Goal: Find specific page/section: Find specific page/section

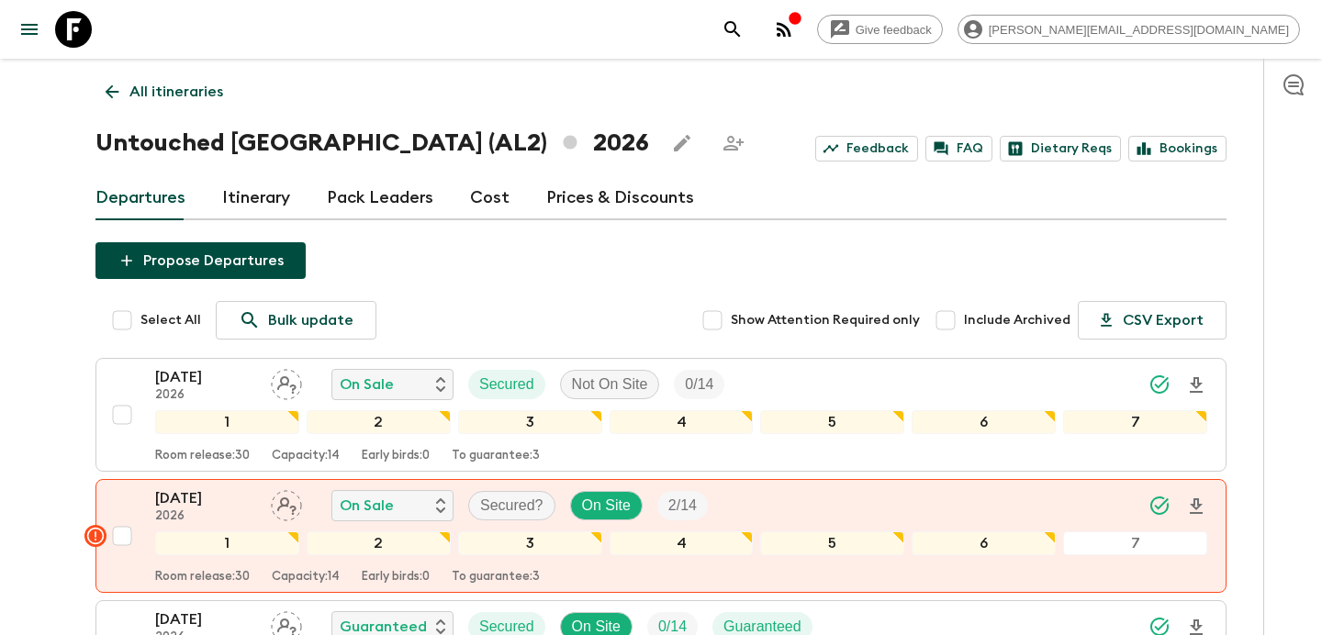
scroll to position [2063, 0]
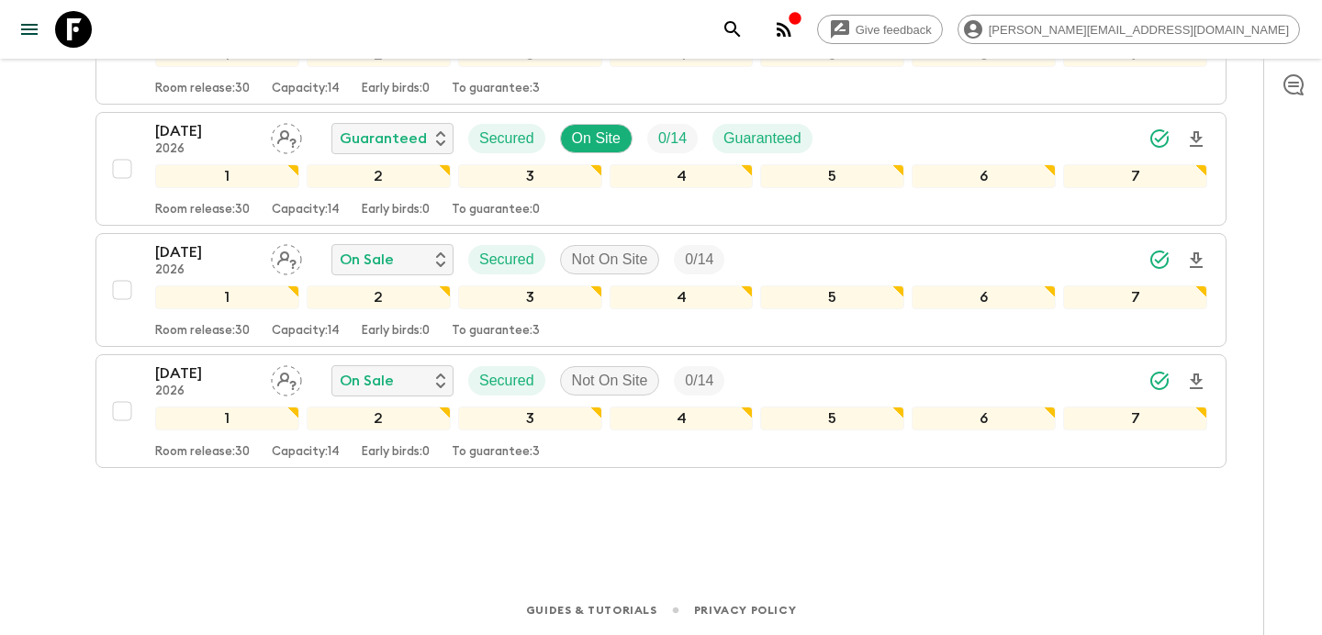
click at [795, 38] on icon "button" at bounding box center [784, 29] width 22 height 22
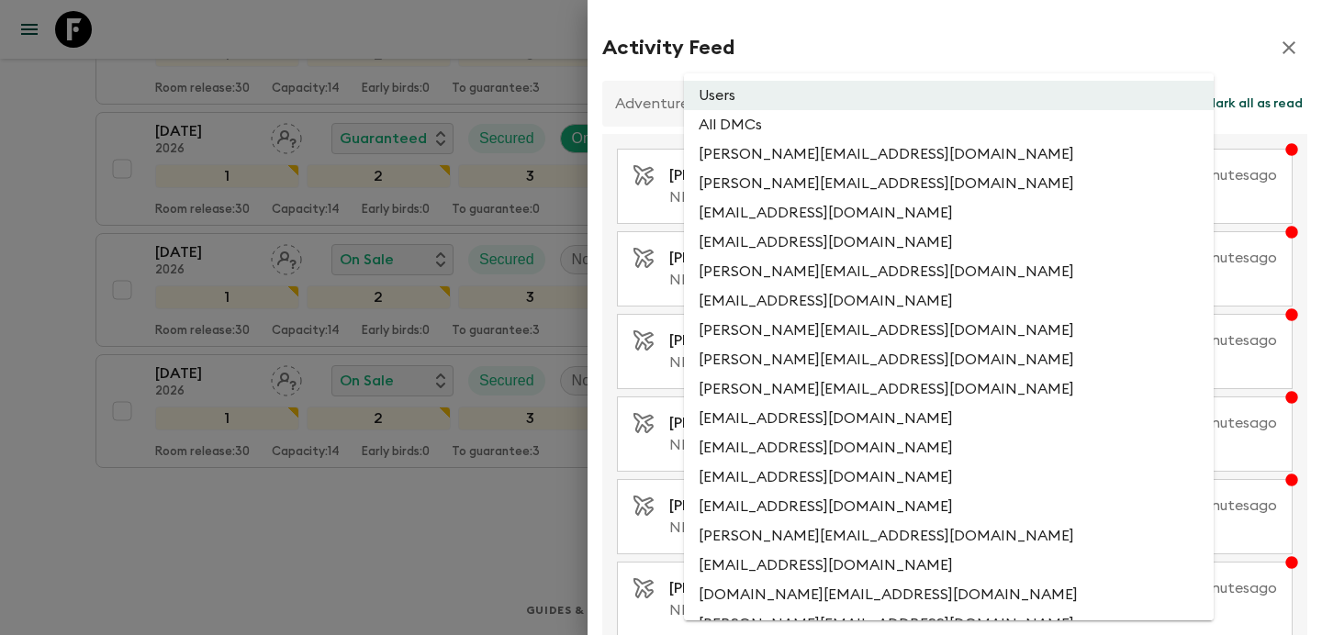
click at [839, 132] on li "All DMCs" at bounding box center [949, 124] width 530 height 29
type input "EXTERNAL_ONLY"
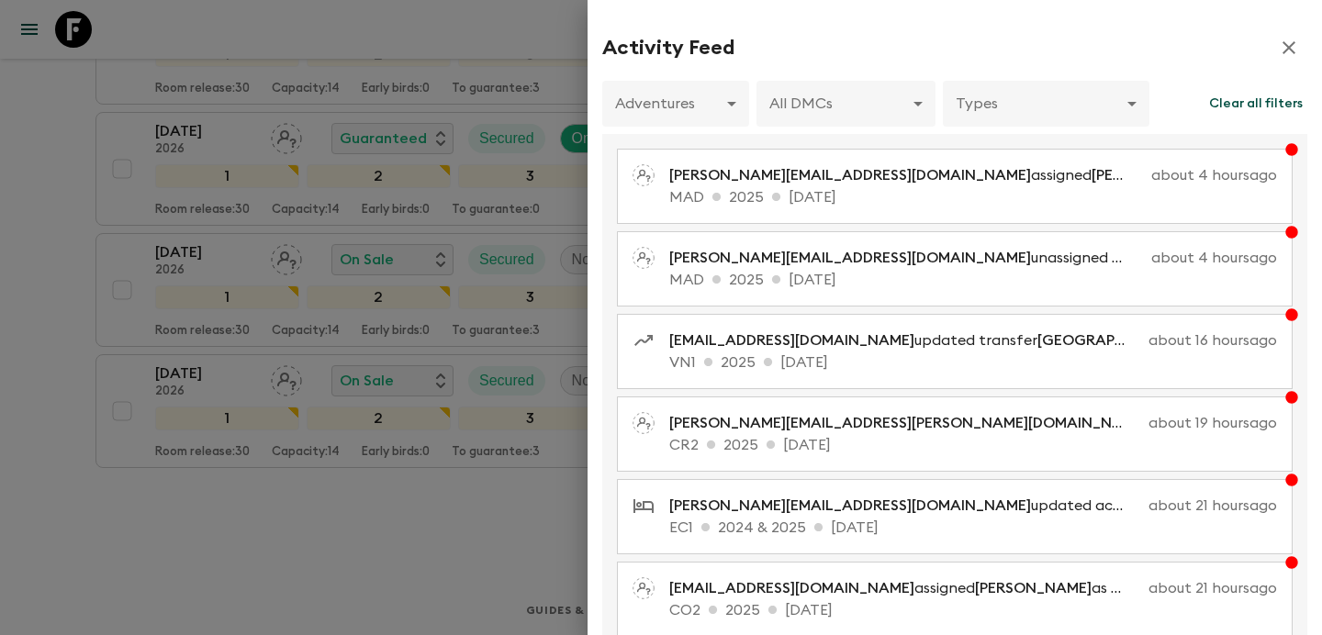
click at [485, 542] on div at bounding box center [661, 317] width 1322 height 635
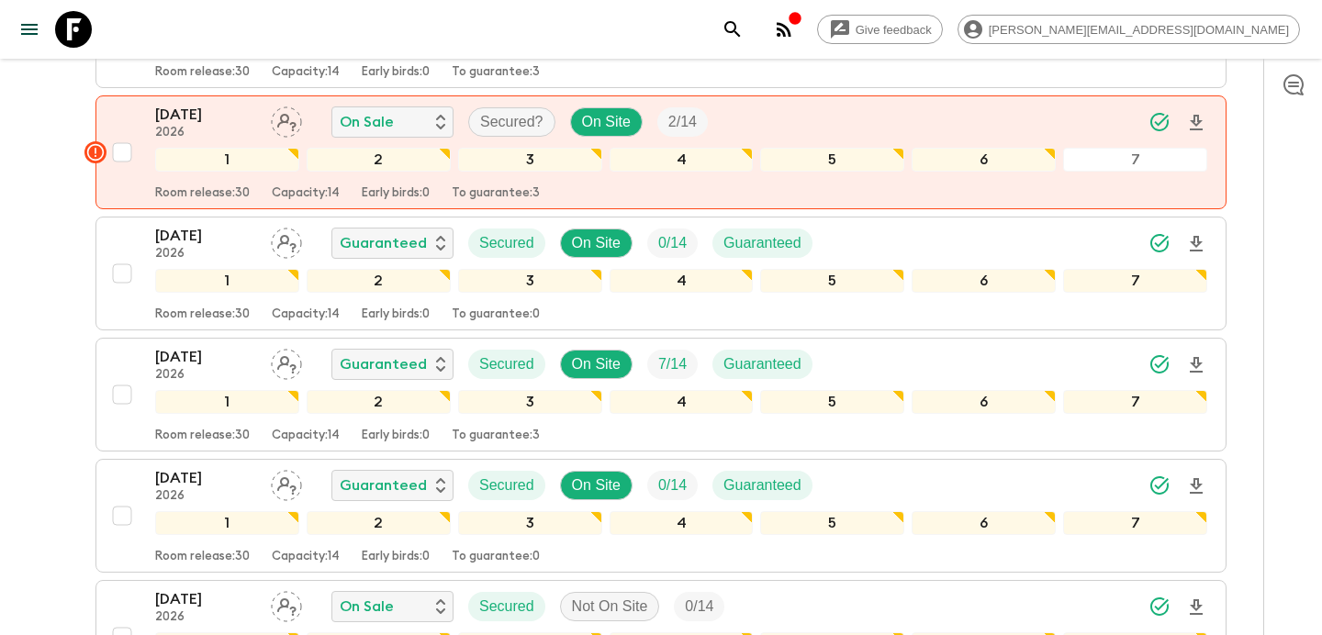
scroll to position [0, 0]
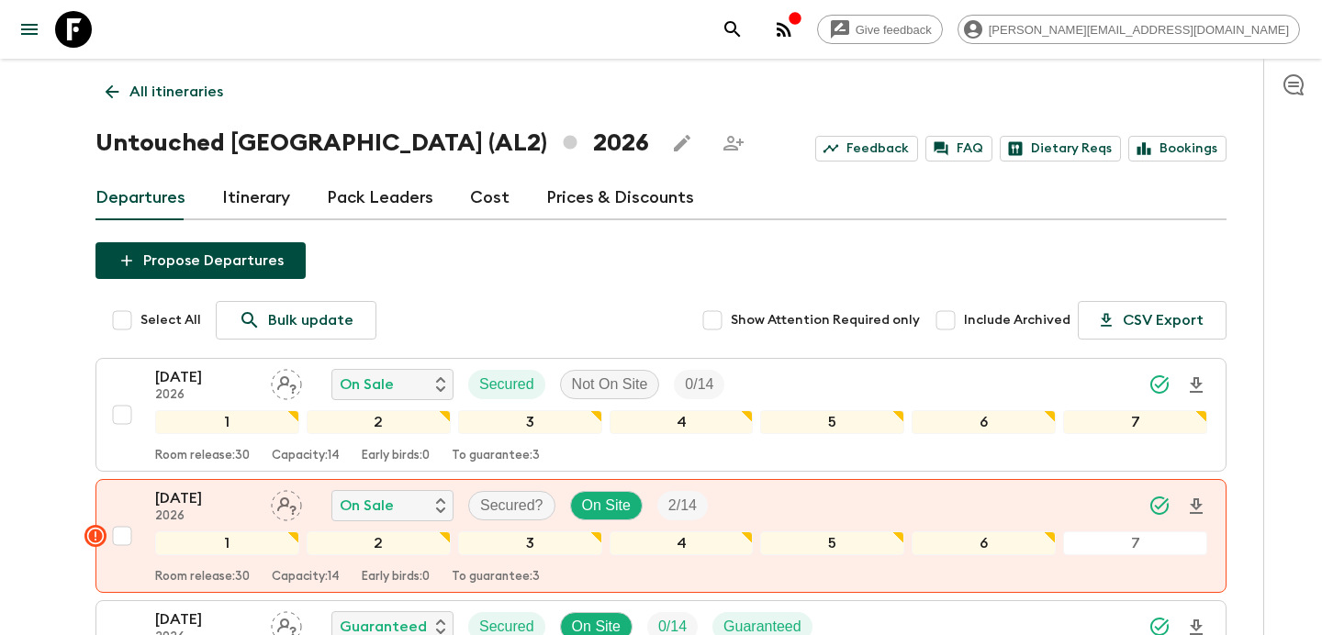
click at [180, 107] on link "All itineraries" at bounding box center [164, 91] width 138 height 37
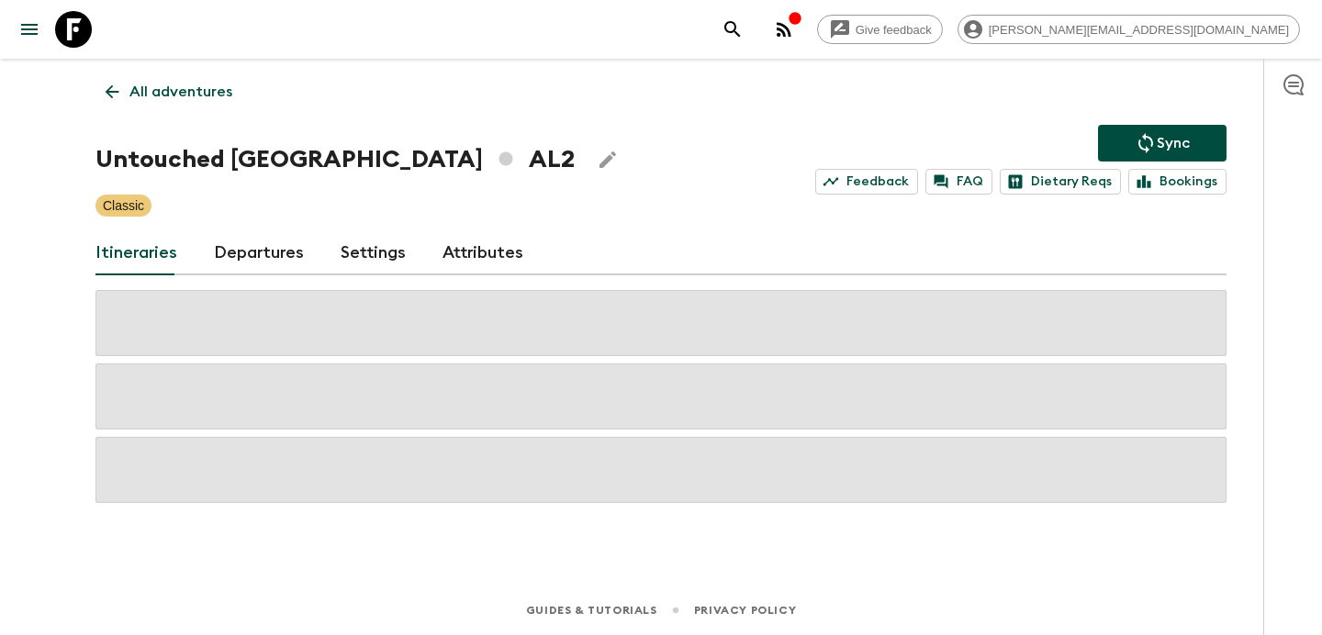
click at [180, 107] on link "All adventures" at bounding box center [168, 91] width 147 height 37
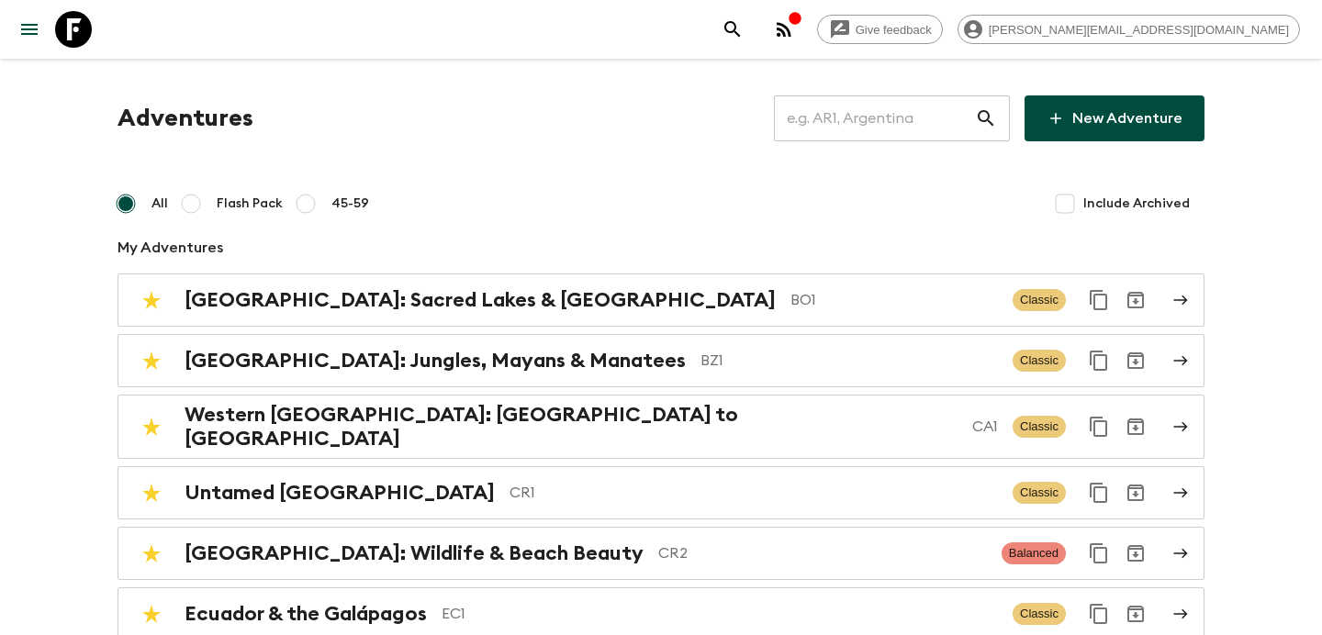
click at [863, 112] on input "text" at bounding box center [874, 118] width 201 height 51
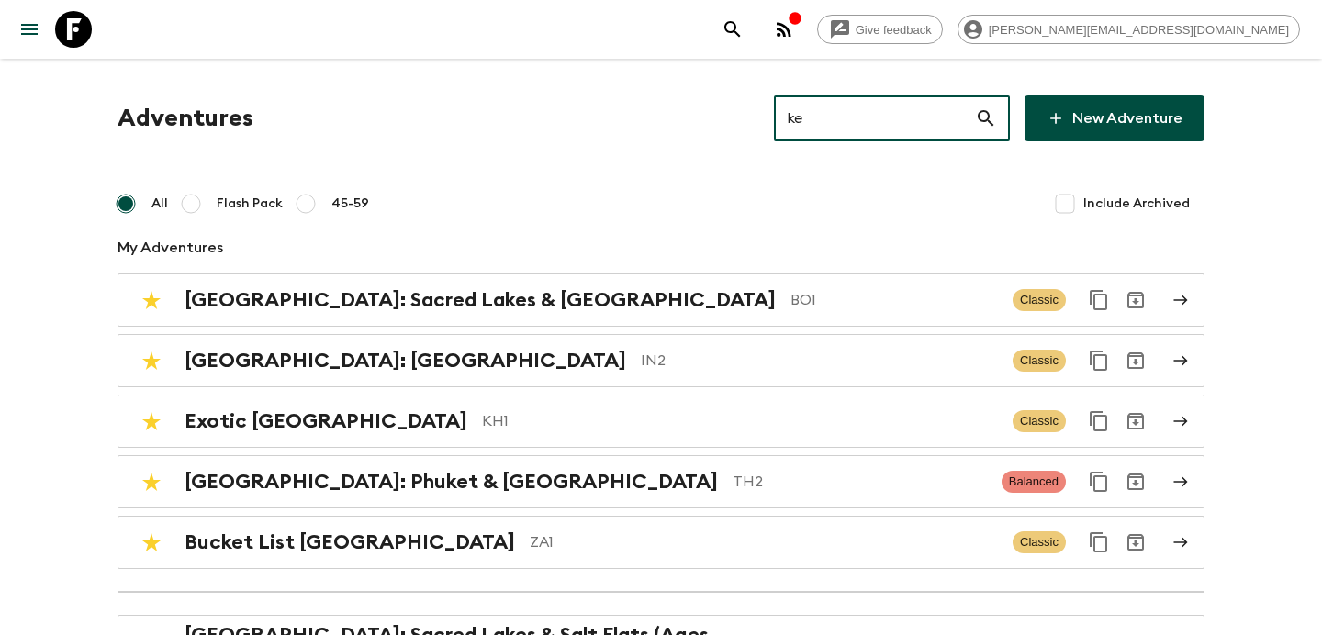
type input "ke1"
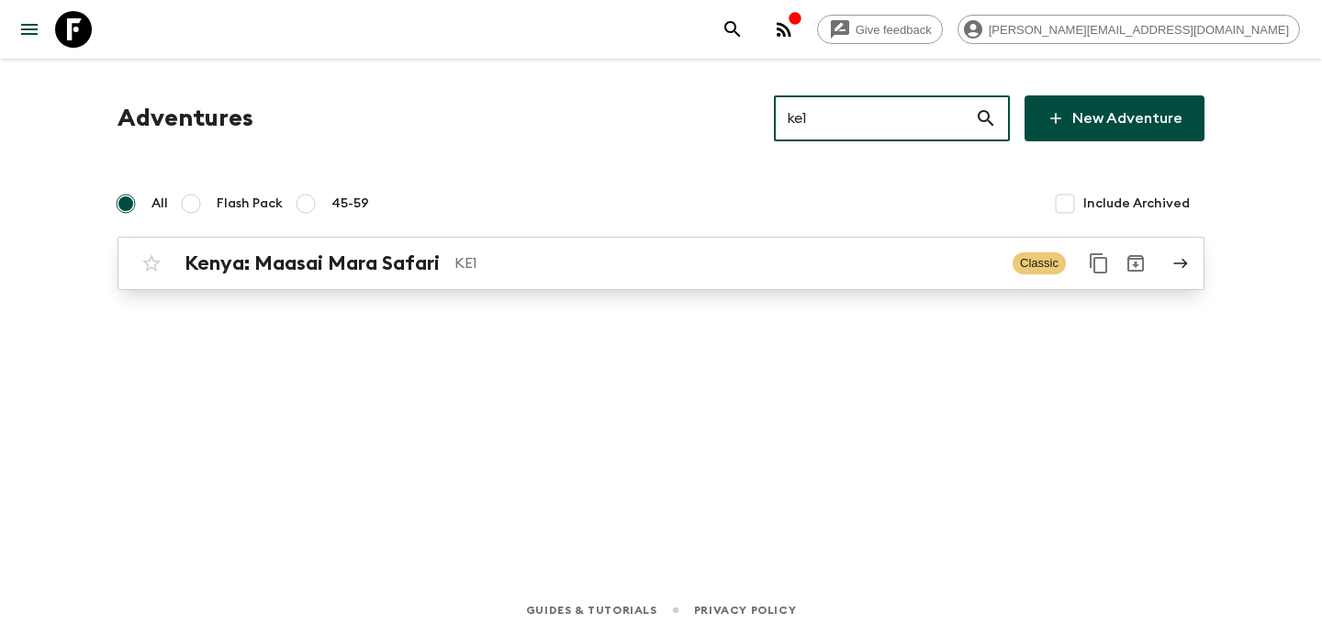
click at [564, 252] on p "KE1" at bounding box center [725, 263] width 543 height 22
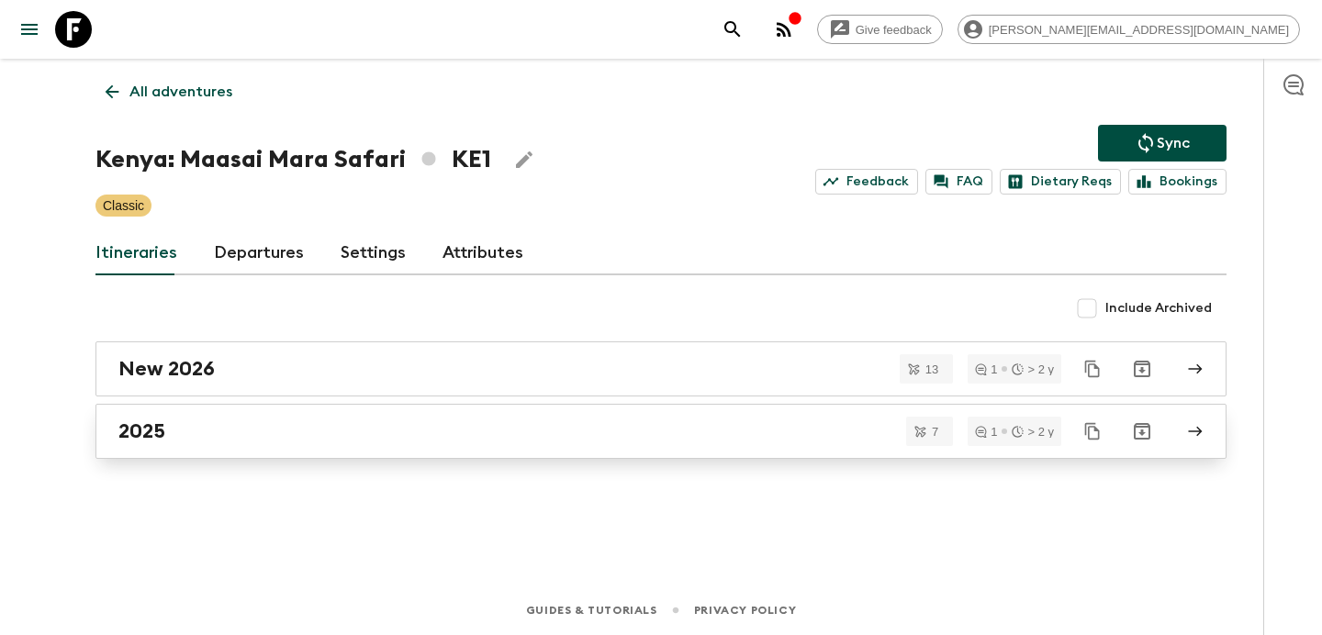
click at [462, 441] on div "2025" at bounding box center [643, 431] width 1050 height 24
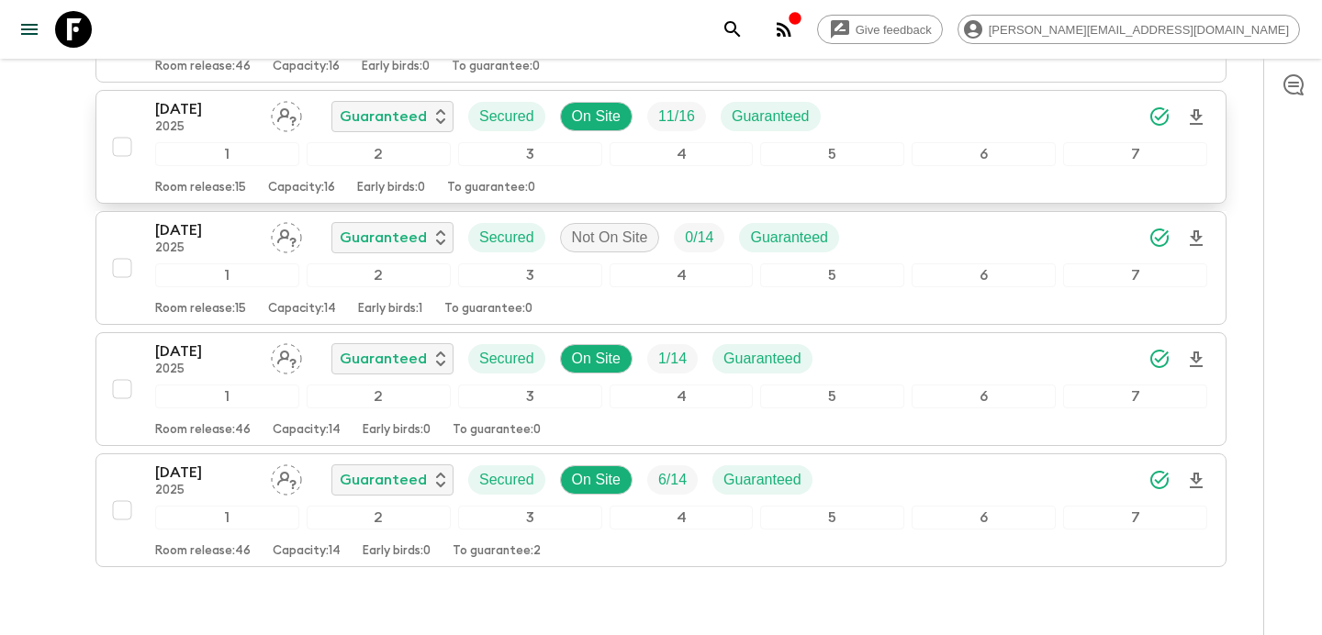
scroll to position [664, 0]
